Goal: Transaction & Acquisition: Download file/media

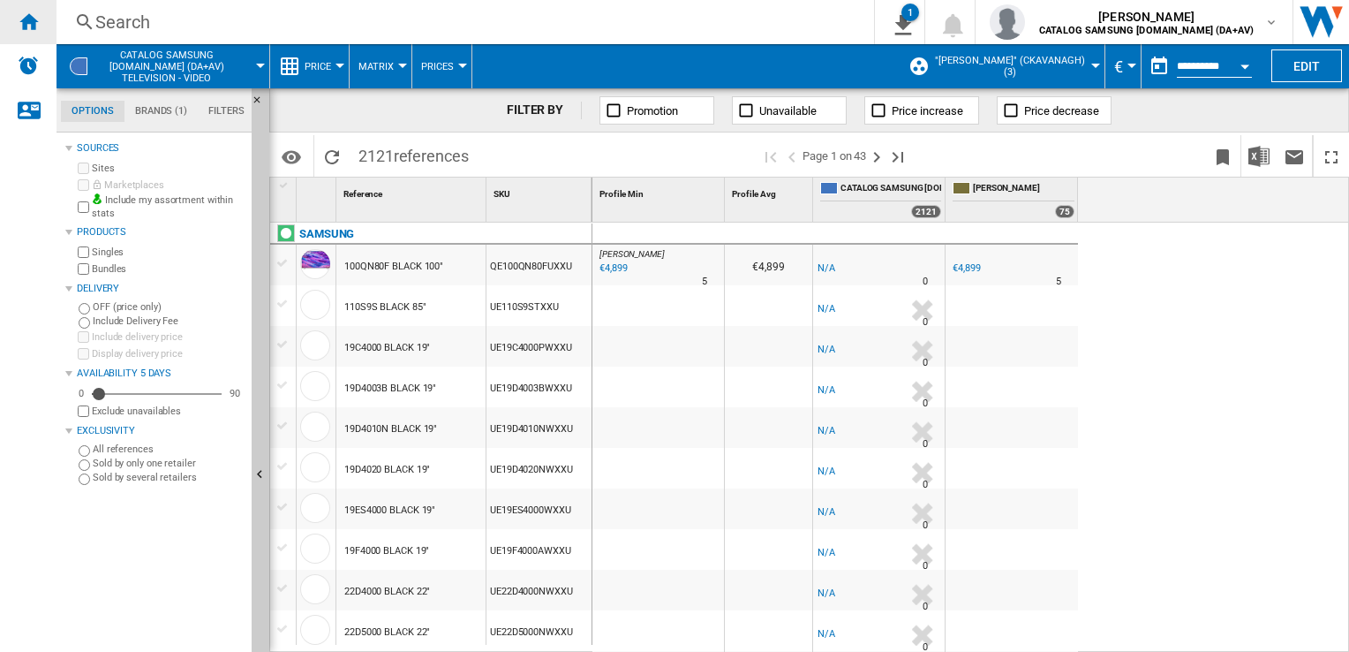
click at [32, 21] on ng-md-icon "Home" at bounding box center [28, 21] width 21 height 21
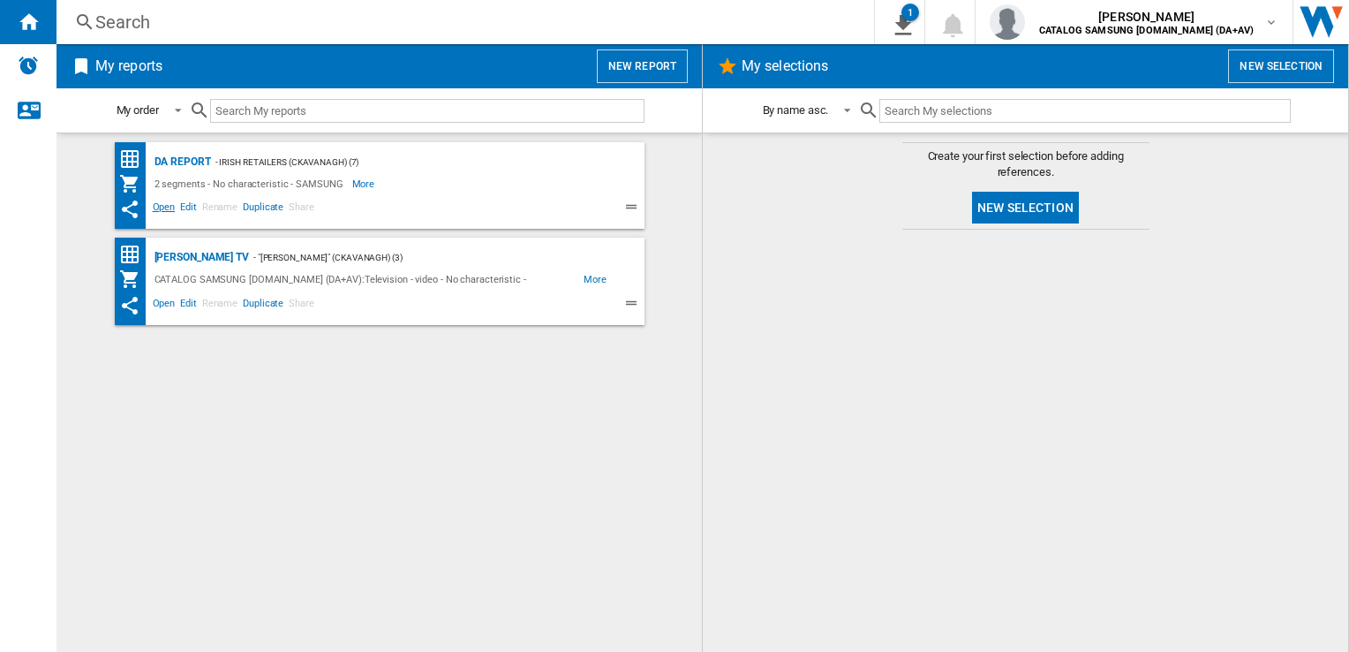
click at [162, 207] on span "Open" at bounding box center [164, 209] width 28 height 21
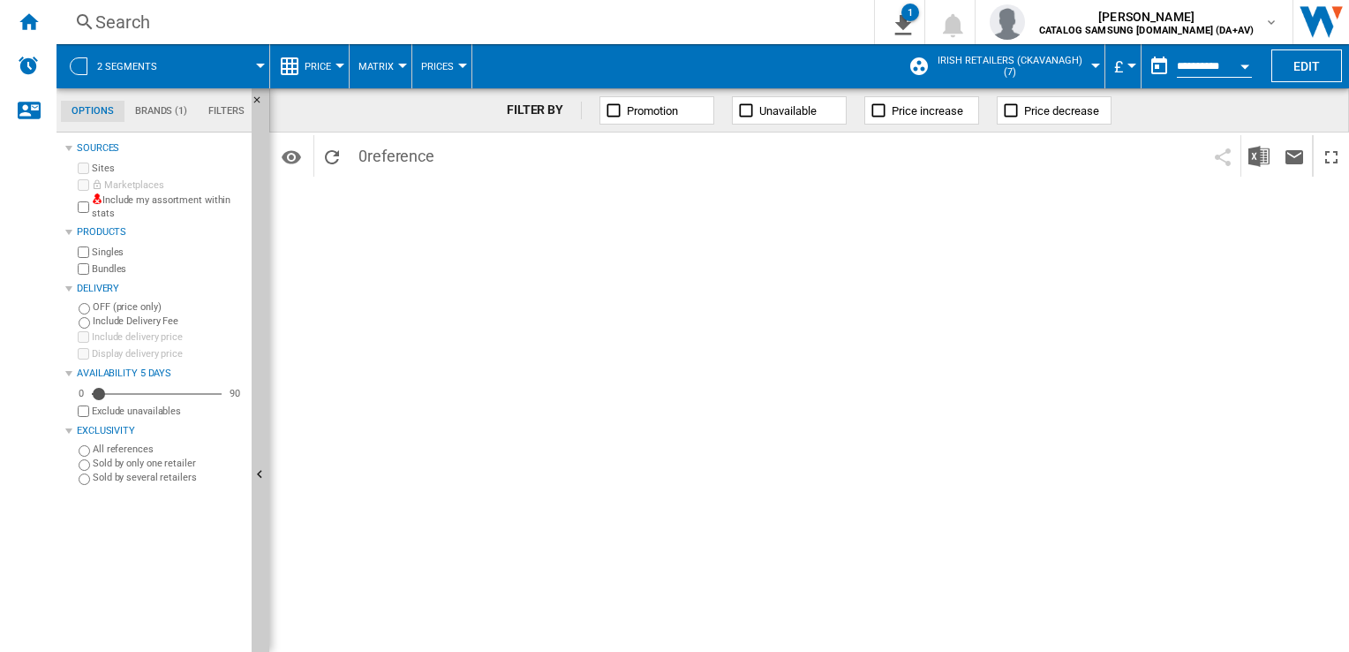
click at [1123, 63] on button "£" at bounding box center [1123, 66] width 18 height 44
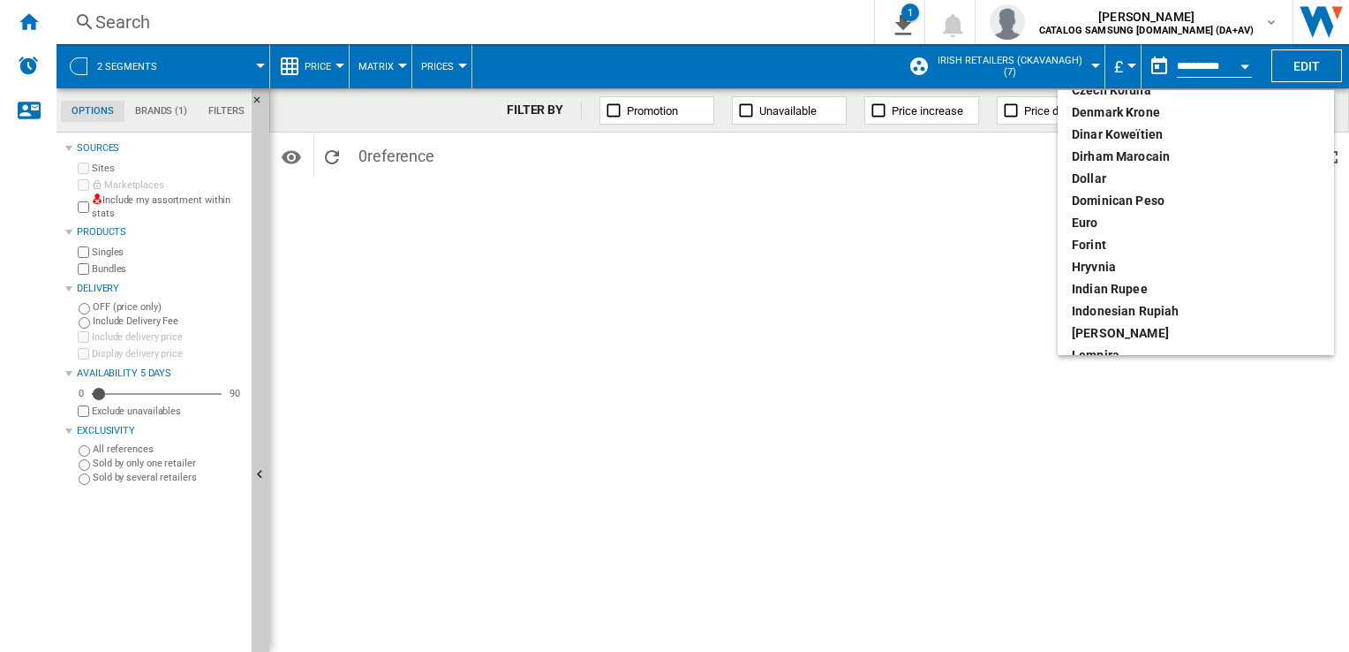
scroll to position [265, 0]
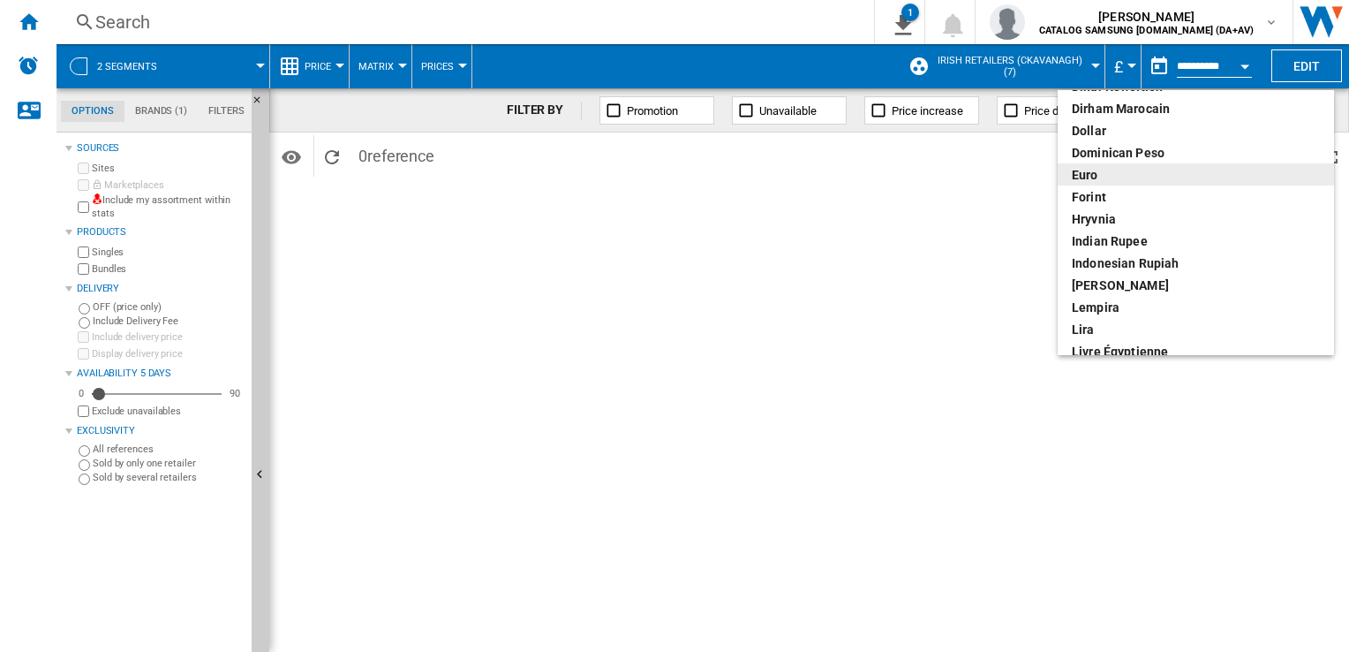
click at [1103, 176] on div "euro" at bounding box center [1196, 175] width 248 height 18
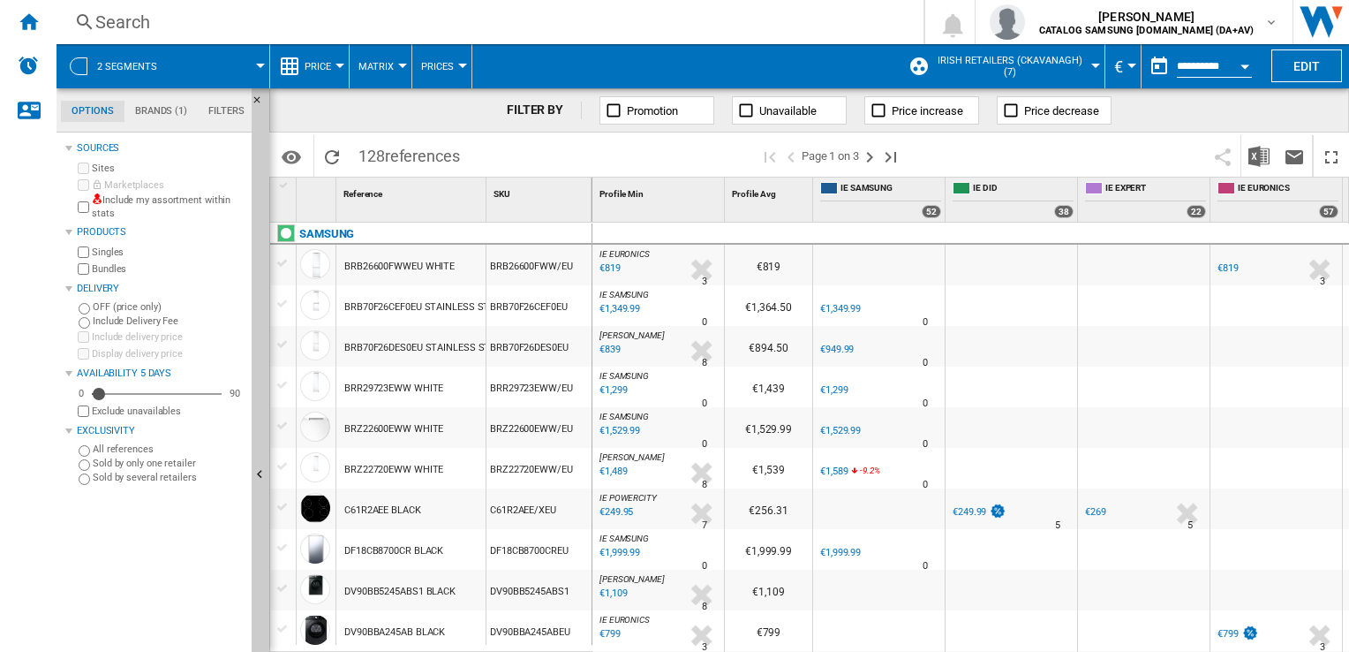
click at [1120, 69] on span "€" at bounding box center [1118, 66] width 9 height 19
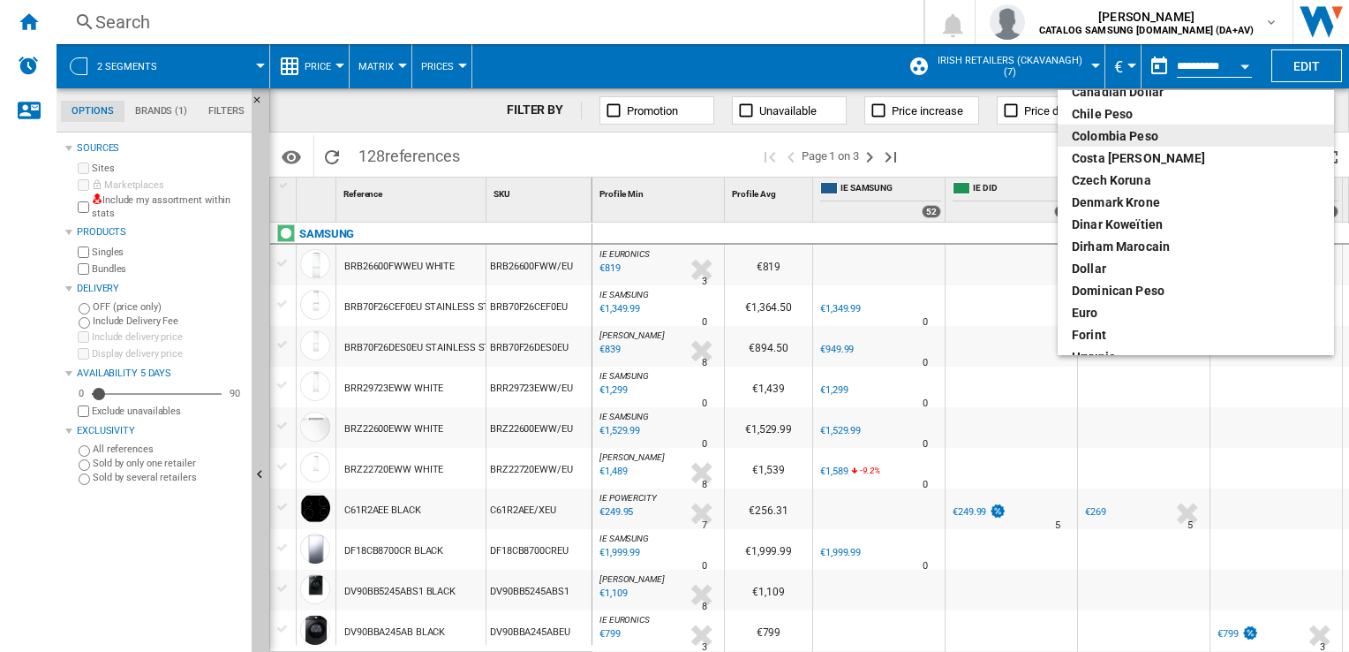
scroll to position [177, 0]
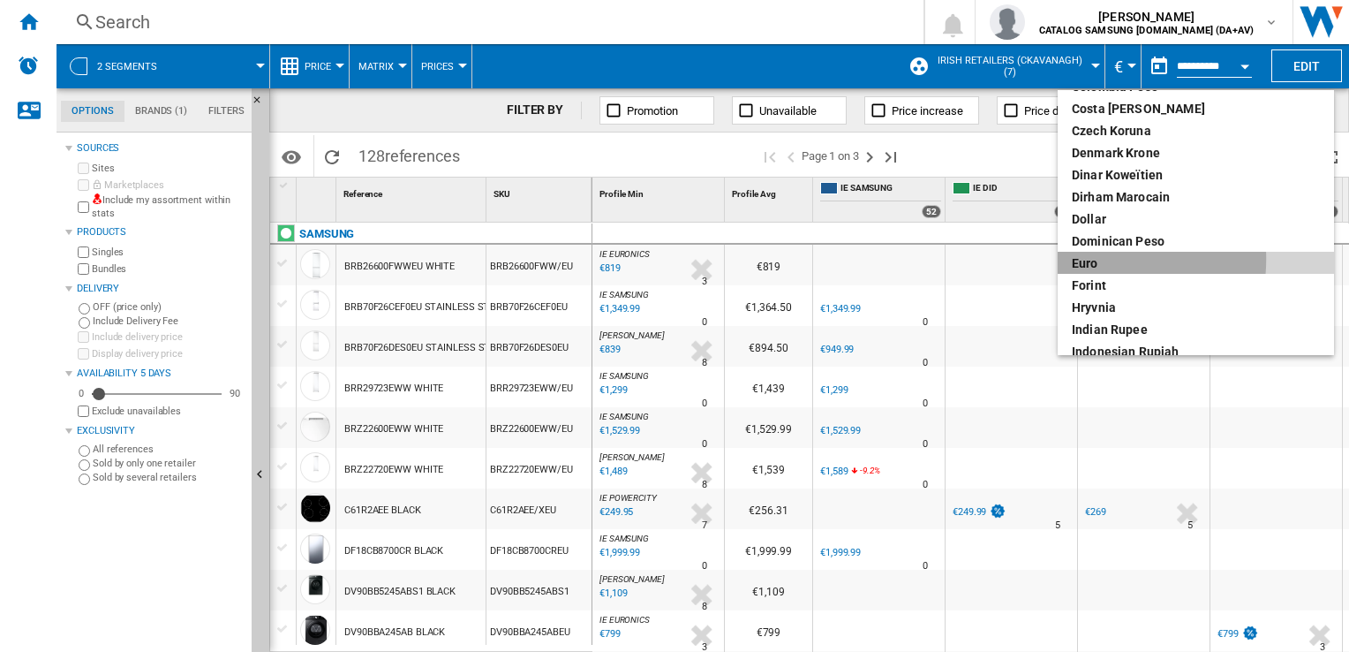
click at [1097, 259] on div "euro" at bounding box center [1196, 263] width 248 height 18
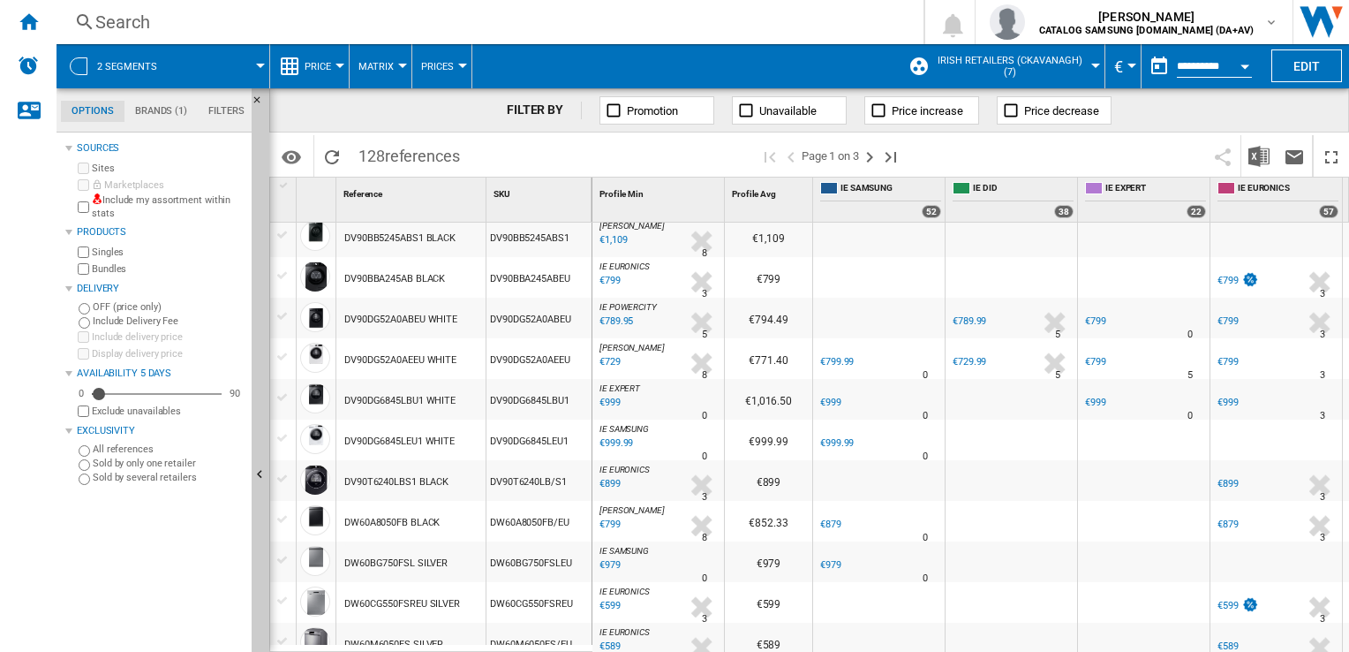
scroll to position [0, 0]
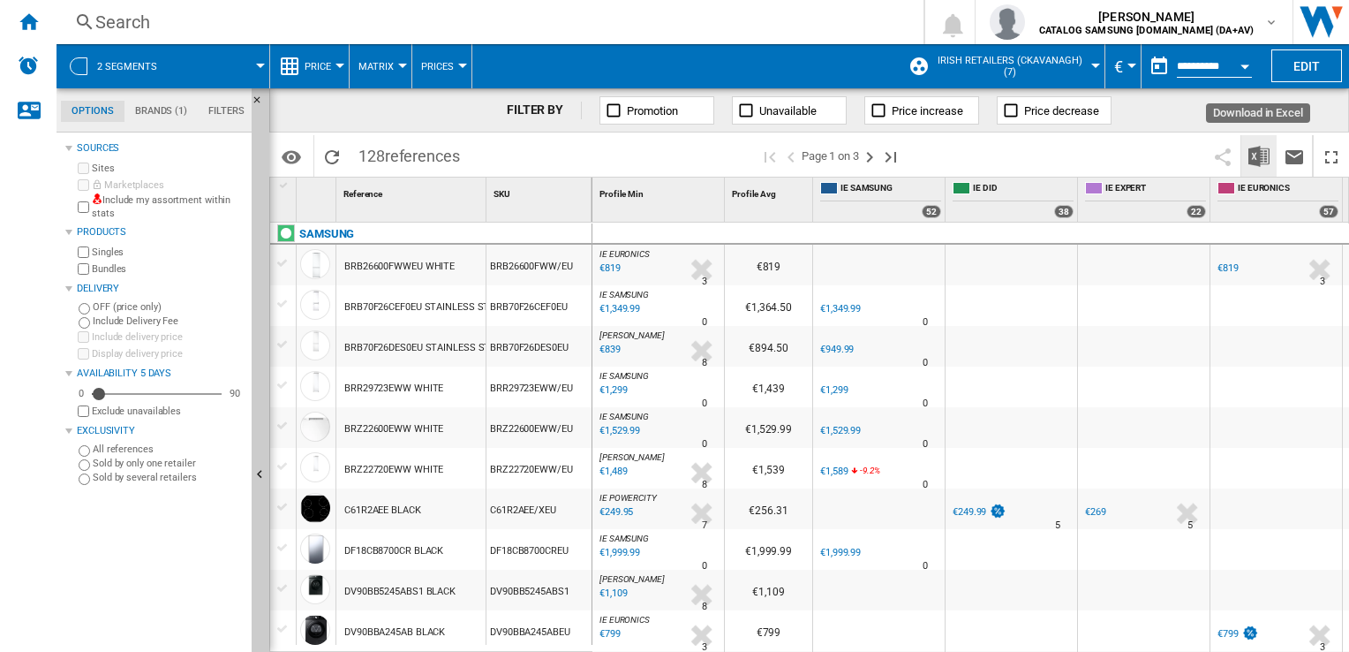
click at [1261, 165] on img "Download in Excel" at bounding box center [1259, 156] width 21 height 21
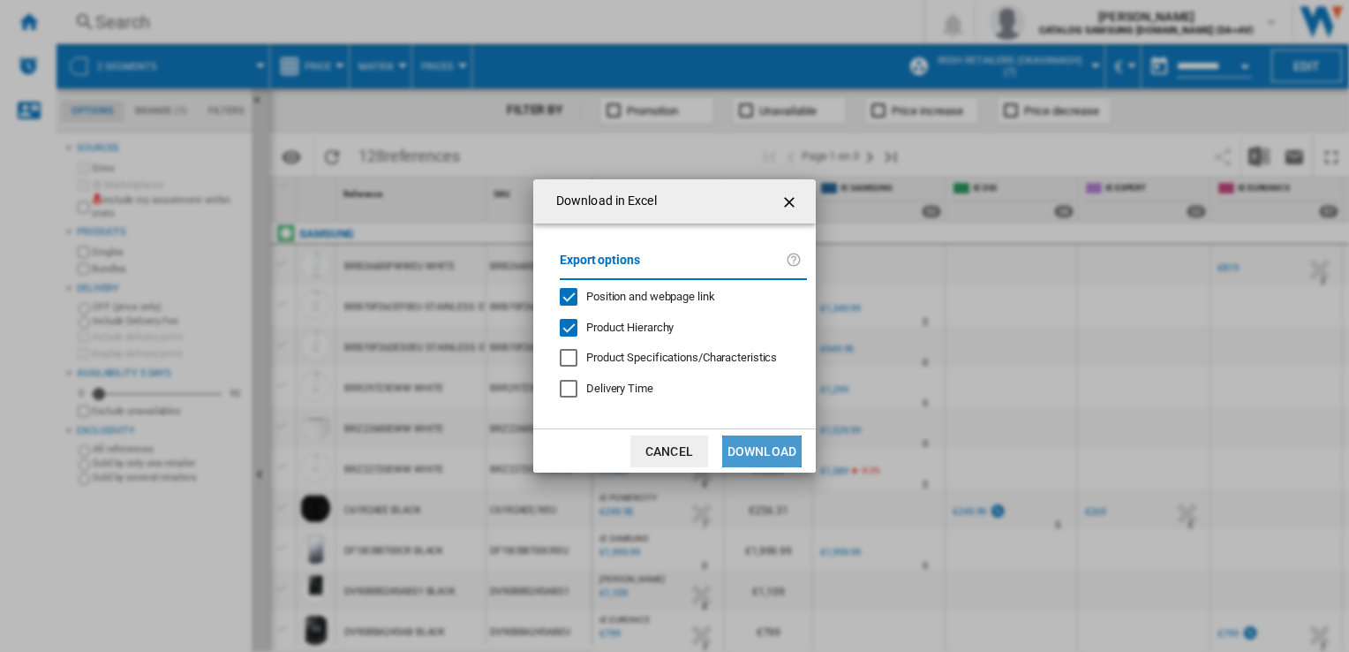
click at [780, 436] on button "Download" at bounding box center [761, 451] width 79 height 32
